Goal: Task Accomplishment & Management: Complete application form

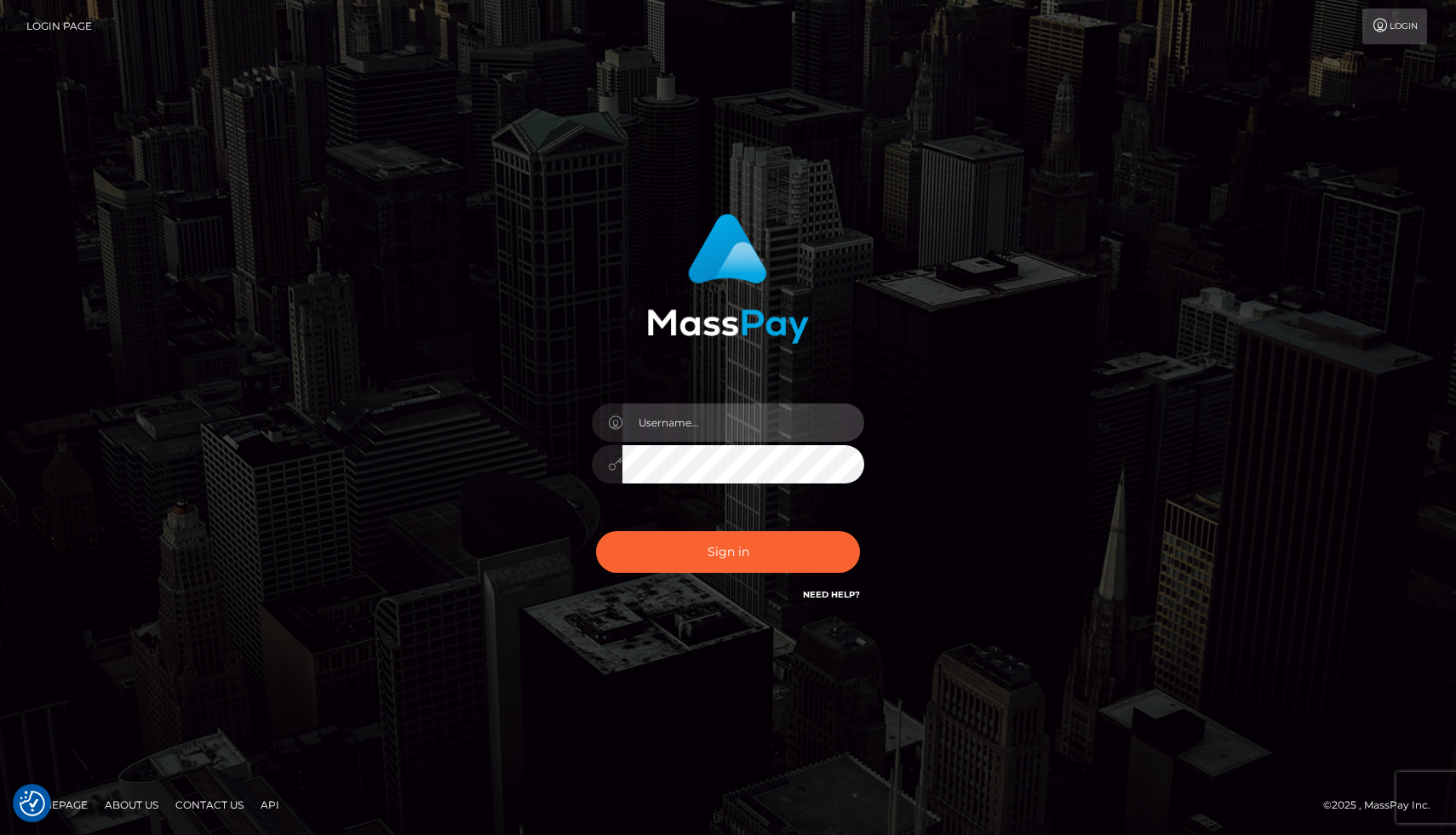
click at [728, 436] on input "text" at bounding box center [743, 422] width 242 height 38
type input "[EMAIL_ADDRESS][DOMAIN_NAME]"
click at [596, 531] on button "Sign in" at bounding box center [728, 551] width 264 height 42
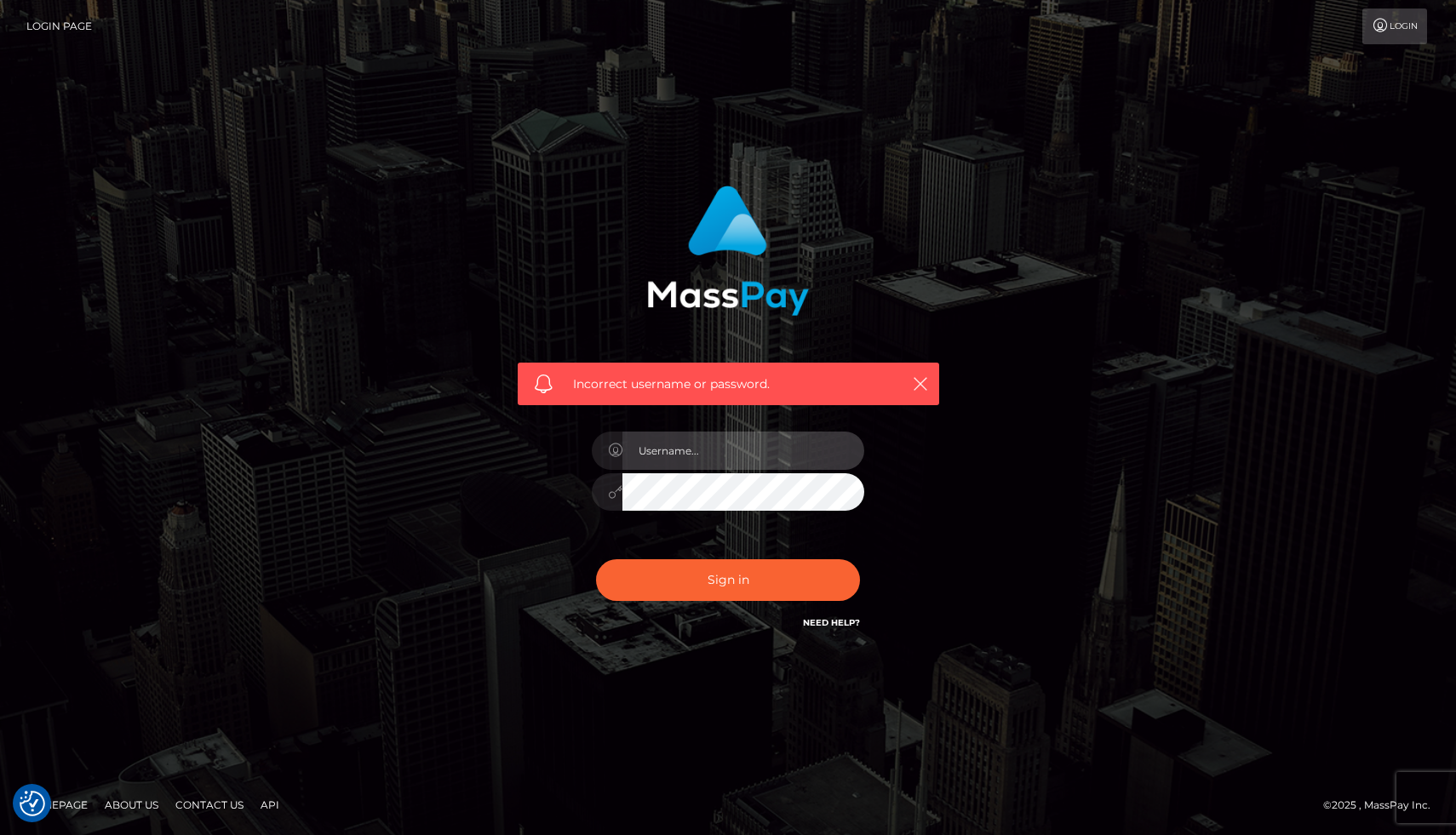
click at [690, 462] on input "text" at bounding box center [743, 450] width 242 height 38
type input "[EMAIL_ADDRESS][DOMAIN_NAME]"
click at [596, 559] on button "Sign in" at bounding box center [728, 580] width 264 height 42
click at [677, 455] on input "text" at bounding box center [743, 450] width 242 height 38
type input "[EMAIL_ADDRESS][DOMAIN_NAME]"
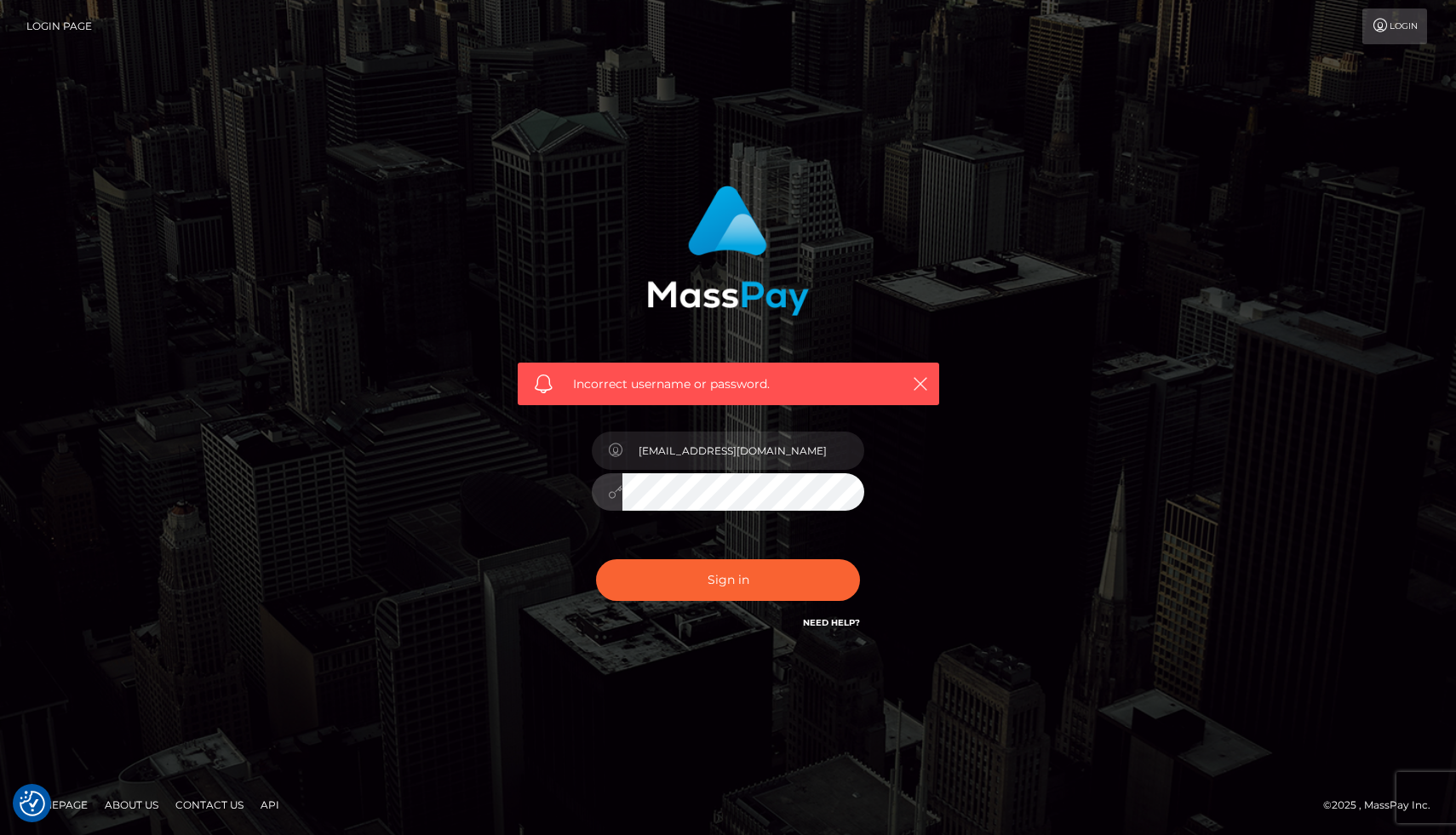
click at [614, 496] on icon at bounding box center [615, 491] width 14 height 13
click at [686, 582] on button "Sign in" at bounding box center [728, 580] width 264 height 42
click at [720, 452] on input "text" at bounding box center [743, 450] width 242 height 38
type input "lionellaslushy@gmail.com"
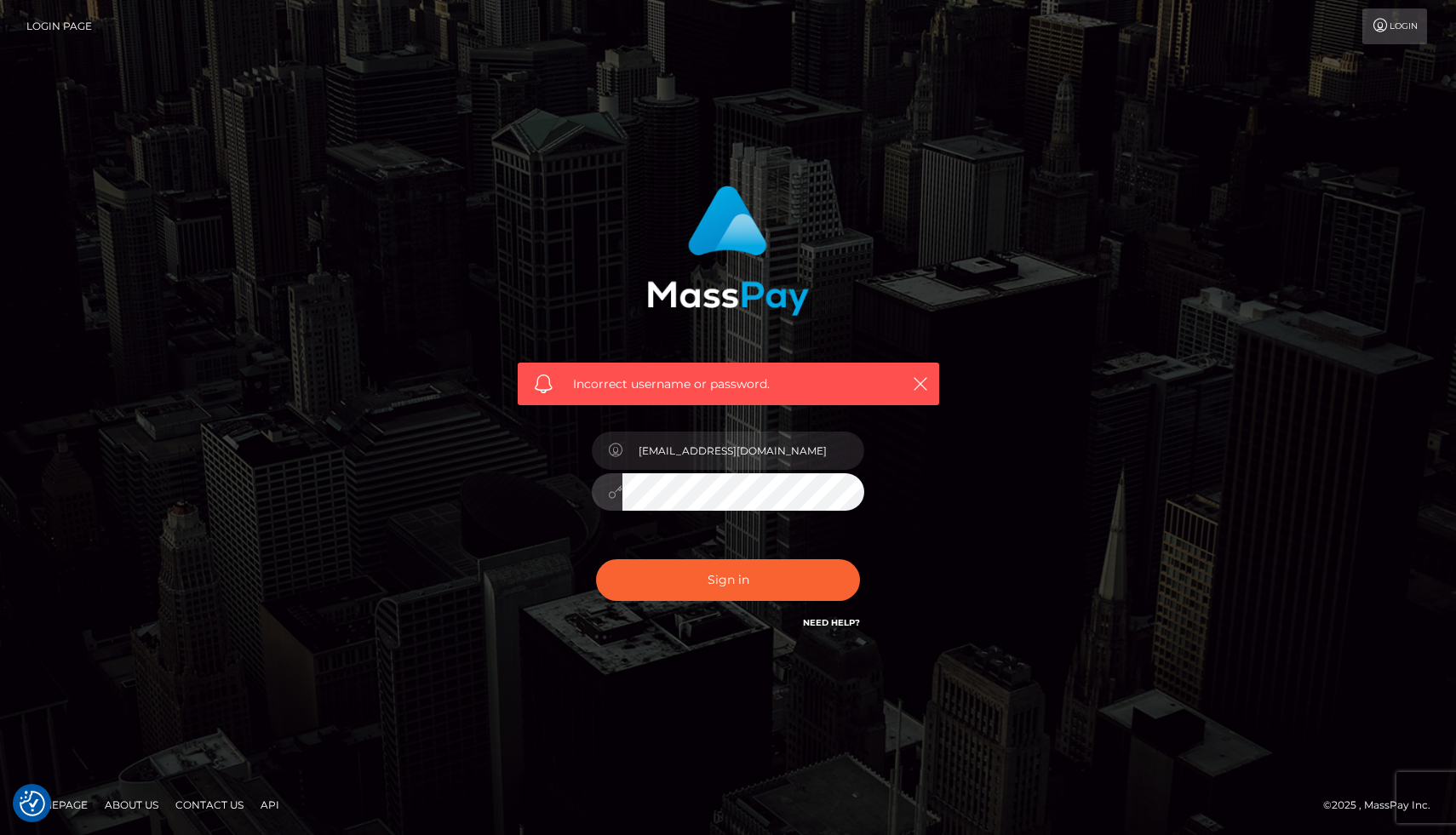
click at [620, 459] on div at bounding box center [606, 450] width 31 height 38
click at [615, 455] on icon at bounding box center [615, 450] width 14 height 13
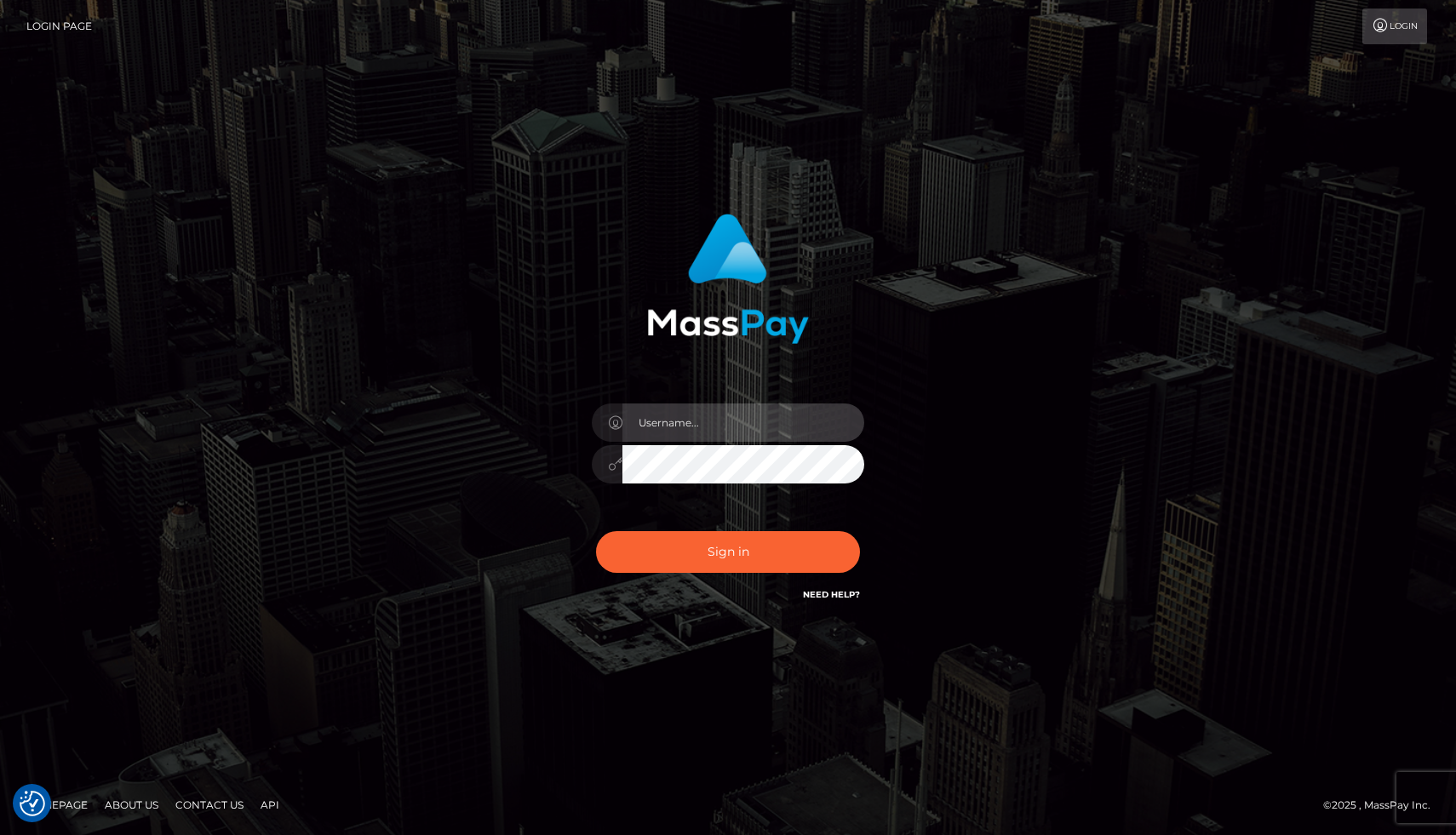
click at [682, 425] on input "text" at bounding box center [743, 422] width 242 height 38
type input "[EMAIL_ADDRESS][DOMAIN_NAME]"
click at [614, 470] on icon at bounding box center [615, 463] width 14 height 13
click at [596, 531] on button "Sign in" at bounding box center [728, 551] width 264 height 42
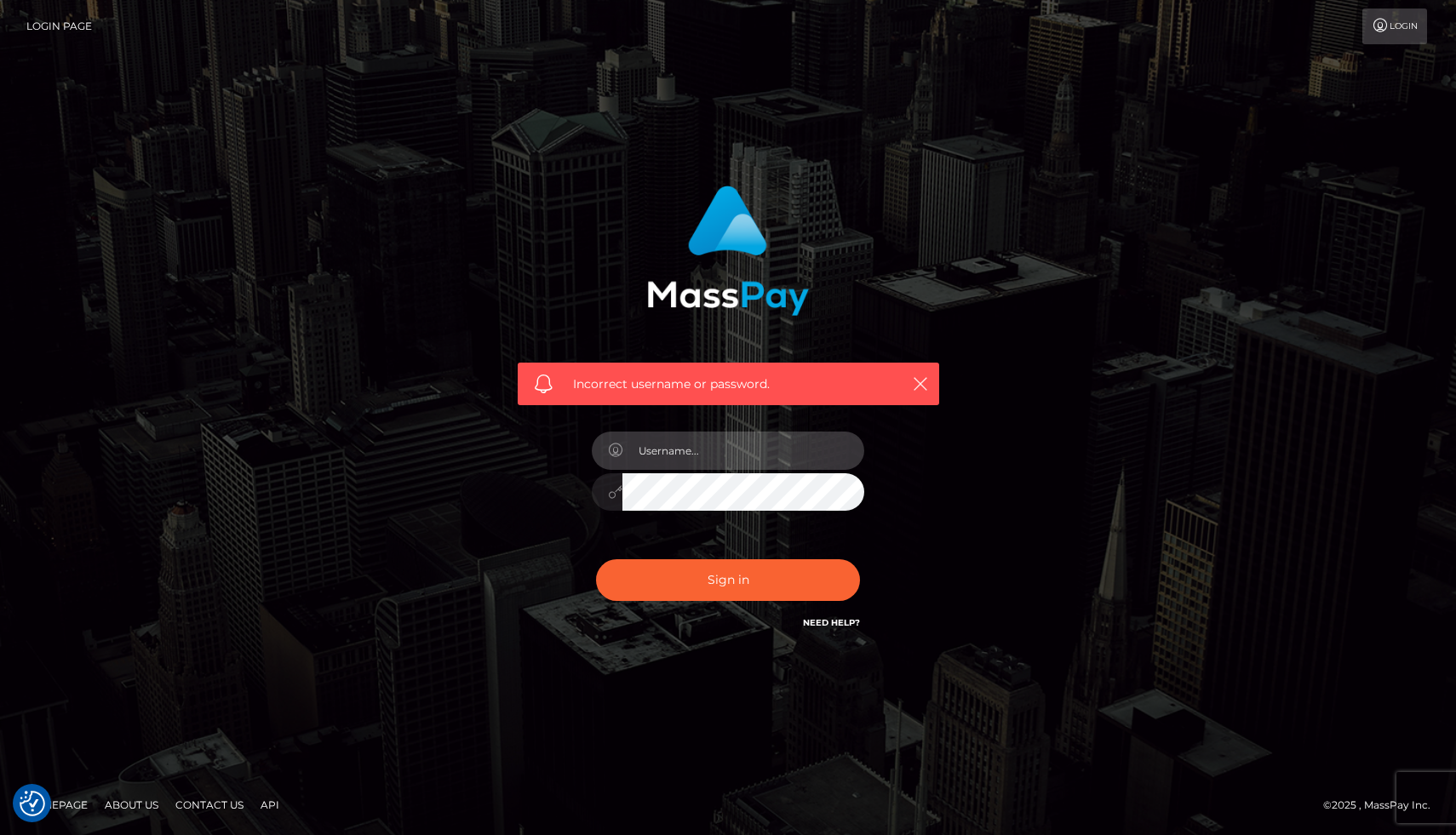
click at [701, 442] on input "text" at bounding box center [743, 450] width 242 height 38
type input "[EMAIL_ADDRESS][DOMAIN_NAME]"
click at [596, 559] on button "Sign in" at bounding box center [728, 580] width 264 height 42
